Goal: Information Seeking & Learning: Find specific page/section

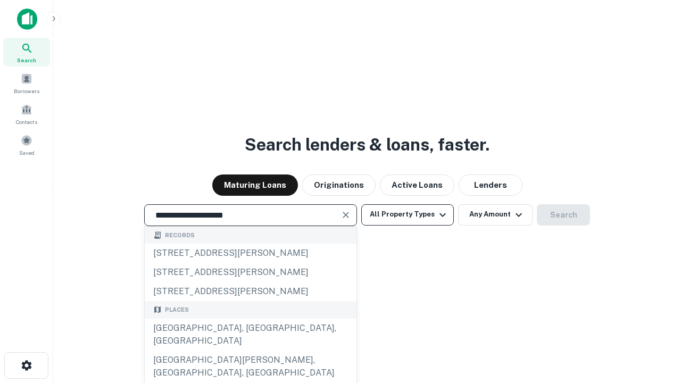
click at [250, 350] on div "[GEOGRAPHIC_DATA], [GEOGRAPHIC_DATA], [GEOGRAPHIC_DATA]" at bounding box center [251, 335] width 212 height 32
click at [407, 214] on button "All Property Types" at bounding box center [407, 214] width 93 height 21
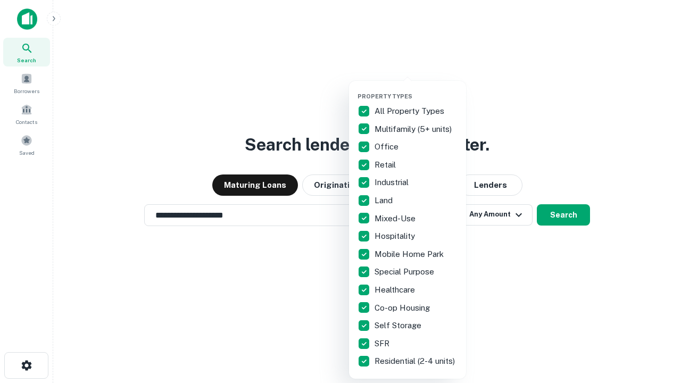
type input "**********"
click at [416, 89] on button "button" at bounding box center [415, 89] width 117 height 1
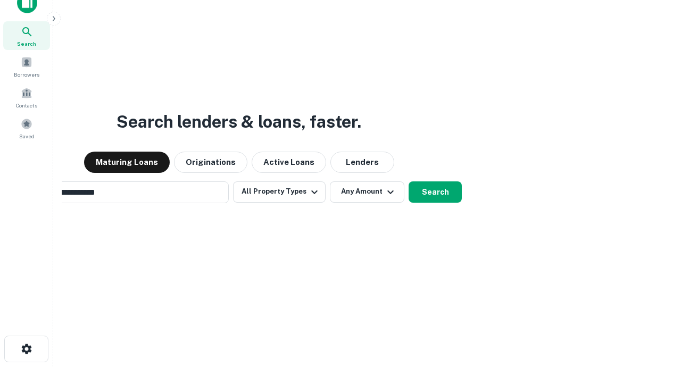
scroll to position [17, 0]
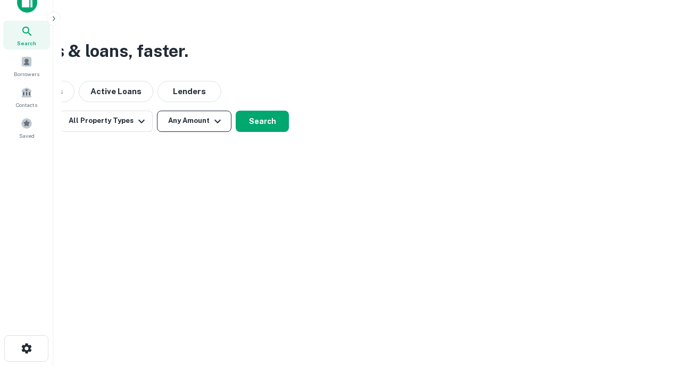
click at [194, 121] on button "Any Amount" at bounding box center [194, 121] width 74 height 21
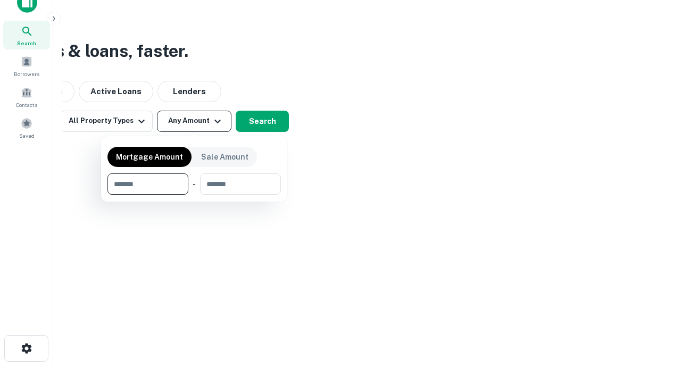
type input "*******"
click at [194, 195] on button "button" at bounding box center [193, 195] width 173 height 1
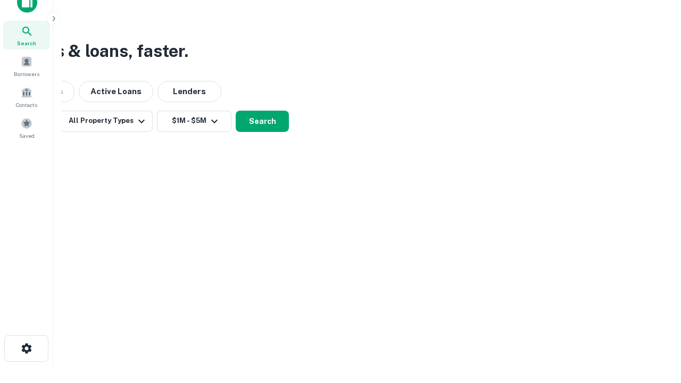
scroll to position [16, 0]
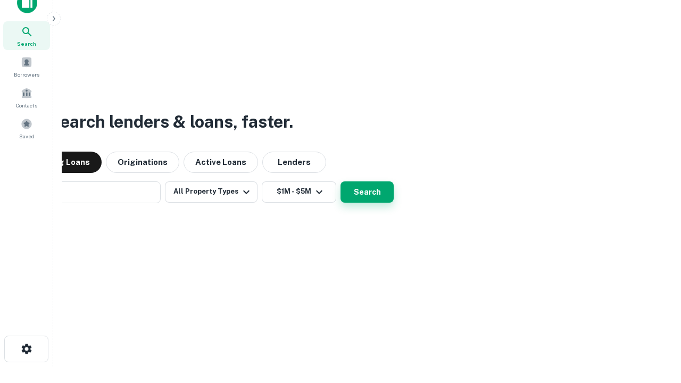
click at [340, 181] on button "Search" at bounding box center [366, 191] width 53 height 21
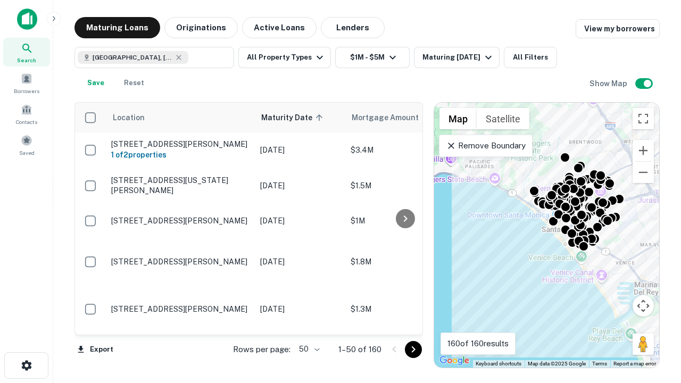
click at [307, 349] on body "Search Borrowers Contacts Saved Maturing Loans Originations Active Loans Lender…" at bounding box center [340, 191] width 681 height 383
click at [308, 322] on li "25" at bounding box center [307, 322] width 31 height 19
